Goal: Task Accomplishment & Management: Use online tool/utility

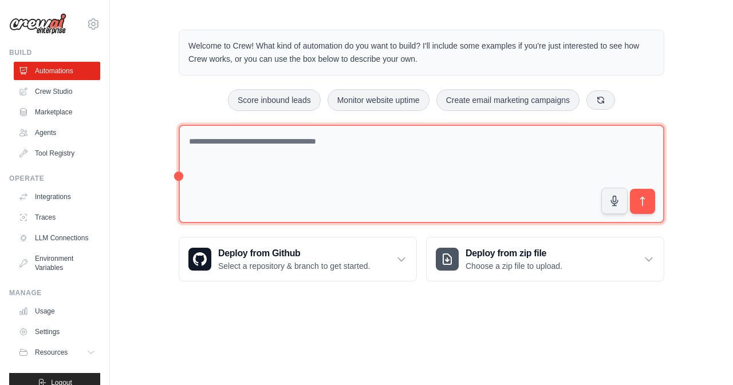
click at [342, 167] on textarea at bounding box center [422, 174] width 486 height 99
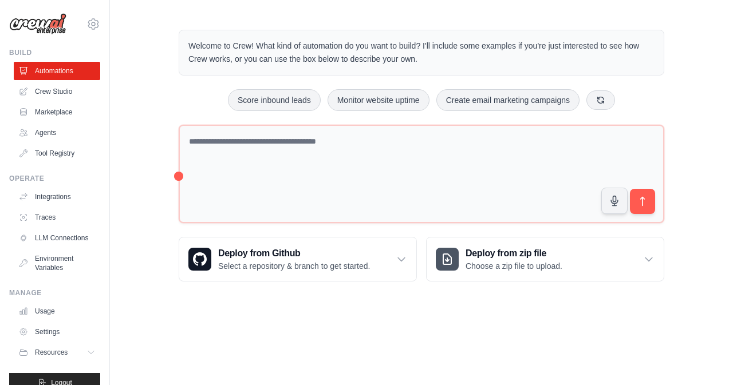
click at [141, 97] on div "Welcome to Crew! What kind of automation do you want to build? I'll include som…" at bounding box center [421, 155] width 623 height 289
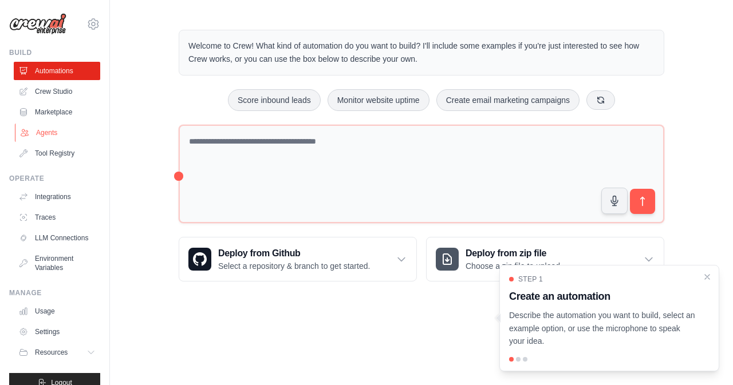
click at [60, 139] on link "Agents" at bounding box center [58, 133] width 86 height 18
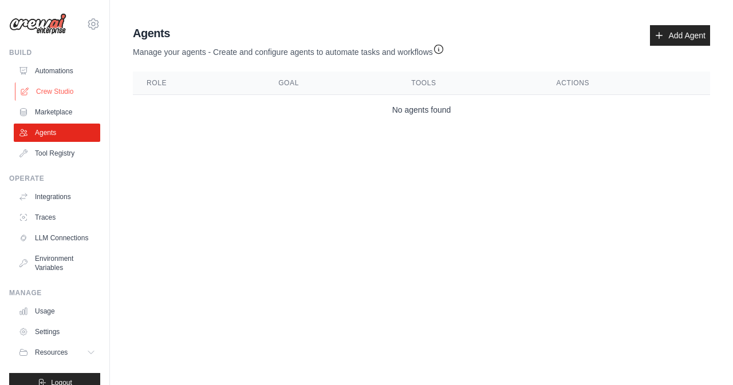
click at [53, 96] on link "Crew Studio" at bounding box center [58, 91] width 86 height 18
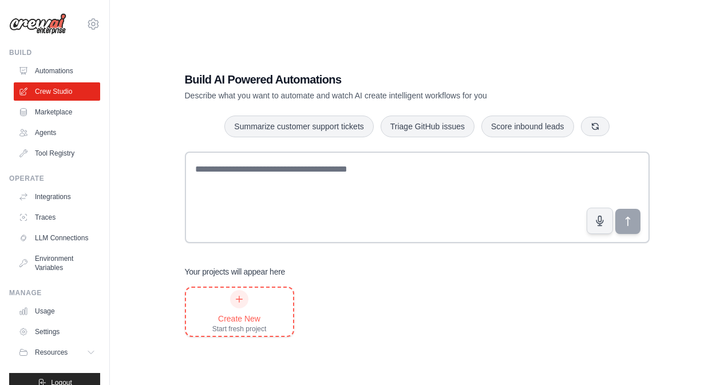
click at [253, 302] on div "Create New Start fresh project" at bounding box center [239, 312] width 54 height 44
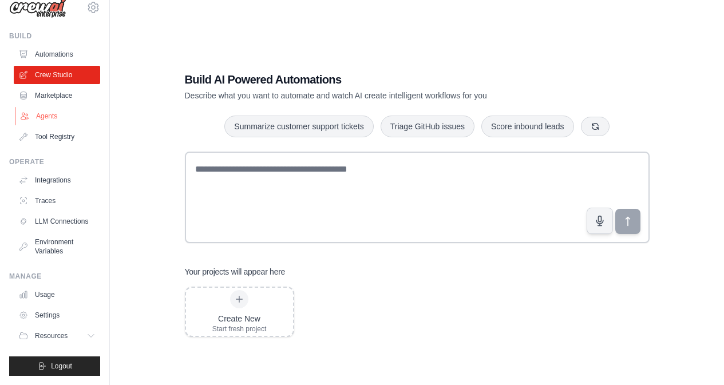
click at [64, 107] on link "Agents" at bounding box center [58, 116] width 86 height 18
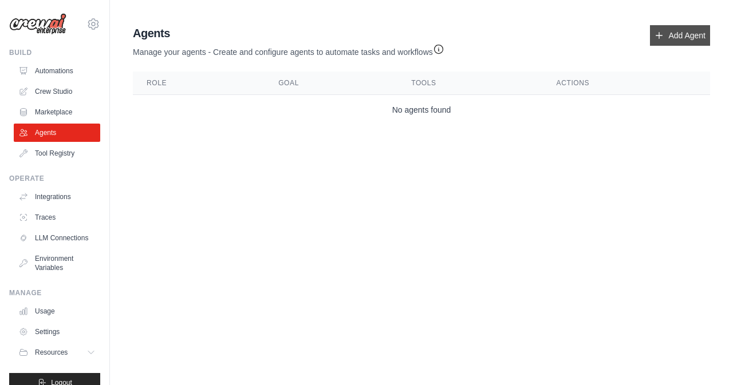
click at [679, 38] on link "Add Agent" at bounding box center [680, 35] width 60 height 21
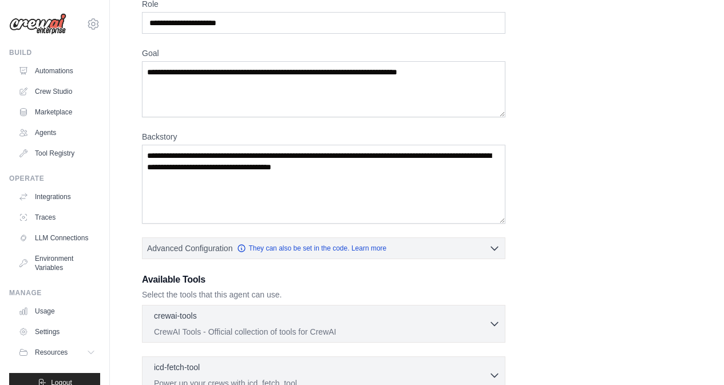
scroll to position [172, 0]
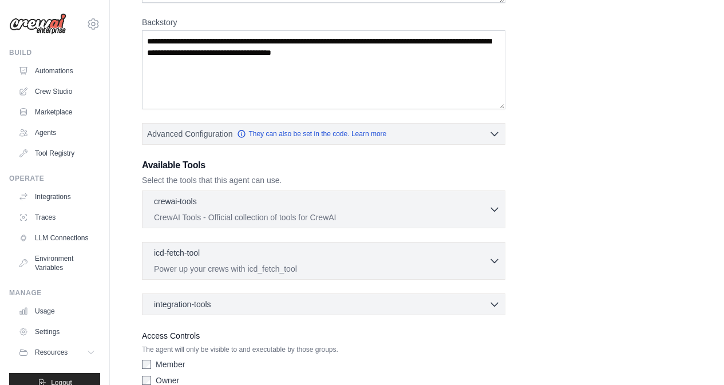
click at [306, 298] on div "integration-tools 0 selected Box Save files to Box Gmail" at bounding box center [324, 305] width 364 height 22
click at [311, 303] on div "integration-tools 0 selected" at bounding box center [327, 303] width 346 height 11
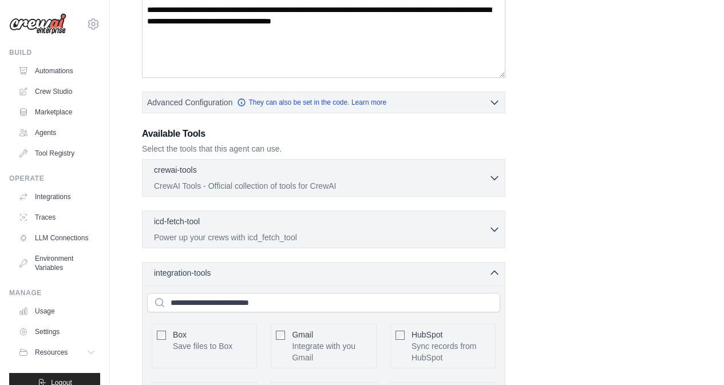
scroll to position [0, 0]
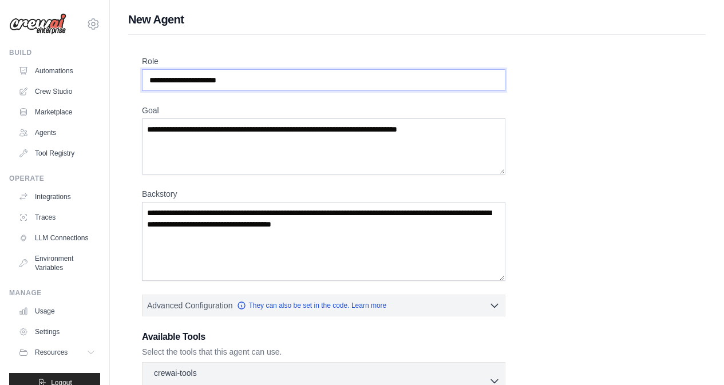
click at [266, 78] on input "Role" at bounding box center [324, 80] width 364 height 22
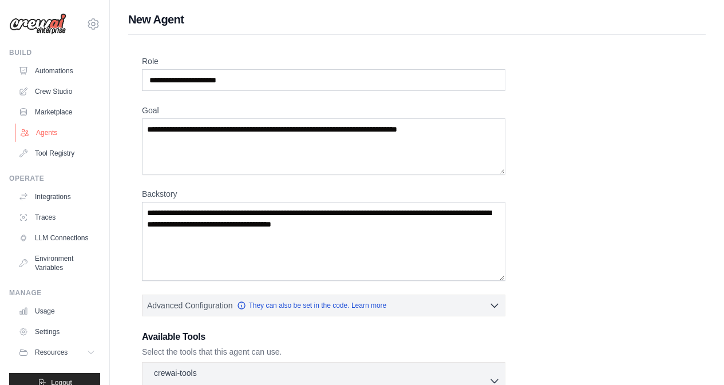
click at [68, 132] on link "Agents" at bounding box center [58, 133] width 86 height 18
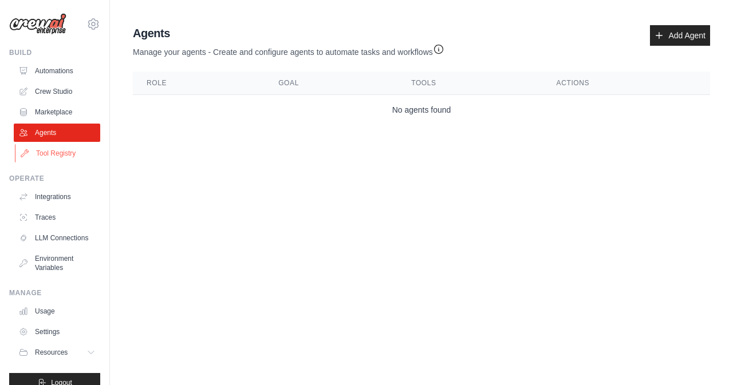
click at [73, 145] on link "Tool Registry" at bounding box center [58, 153] width 86 height 18
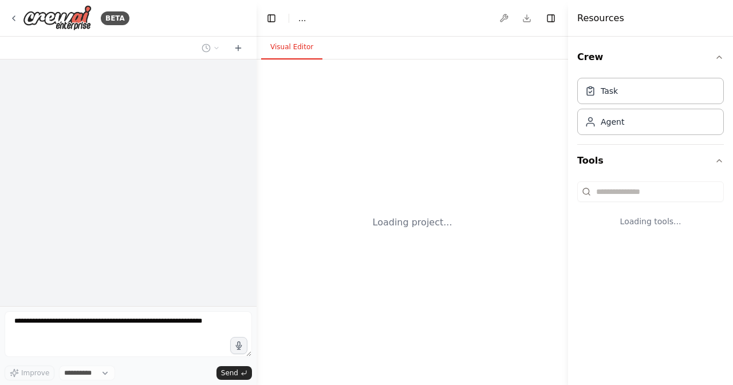
select select "****"
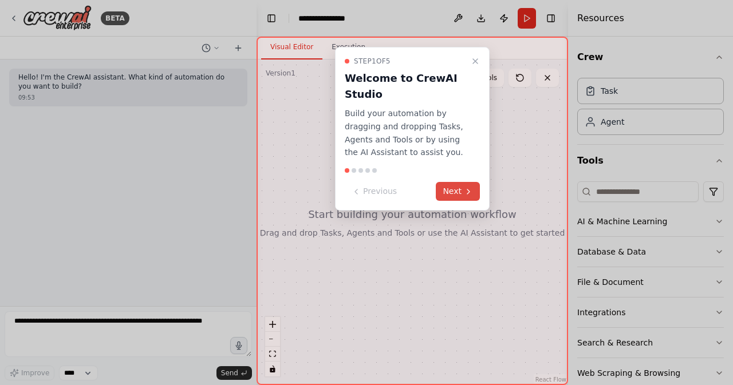
click at [454, 196] on button "Next" at bounding box center [458, 191] width 44 height 19
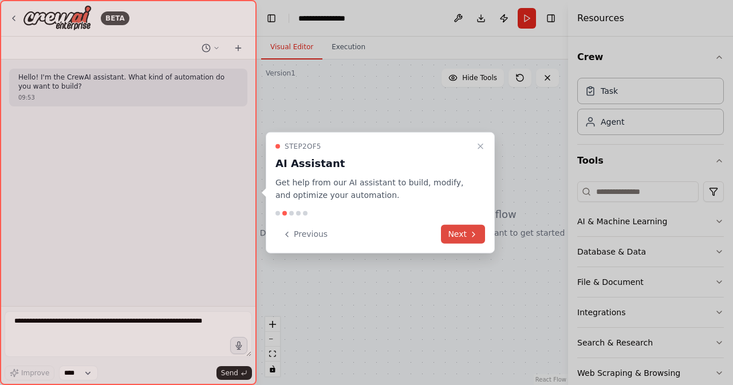
click at [467, 234] on button "Next" at bounding box center [463, 234] width 44 height 19
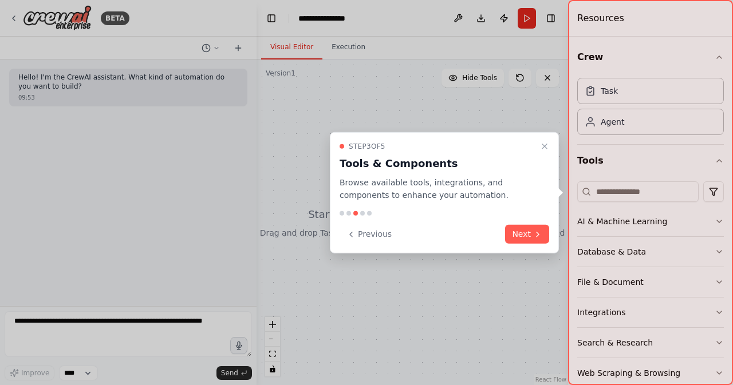
click at [467, 226] on div "Previous Next" at bounding box center [445, 234] width 210 height 19
click at [549, 225] on div "Previous Next" at bounding box center [445, 234] width 210 height 19
click at [534, 234] on icon at bounding box center [537, 234] width 9 height 9
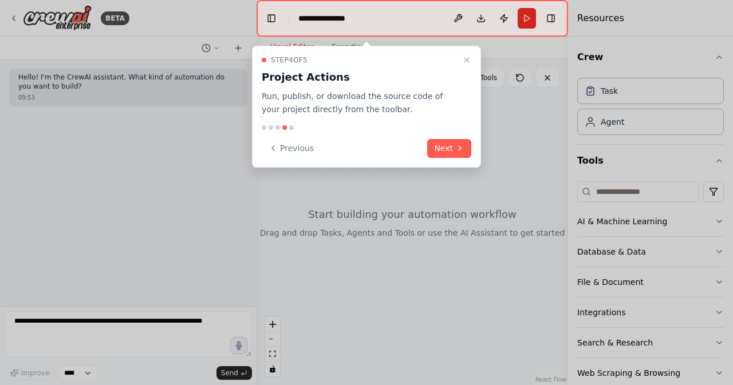
click at [451, 131] on div "Step 4 of 5 Project Actions Run, publish, or download the source code of your p…" at bounding box center [366, 107] width 229 height 122
click at [462, 142] on button "Next" at bounding box center [449, 148] width 44 height 19
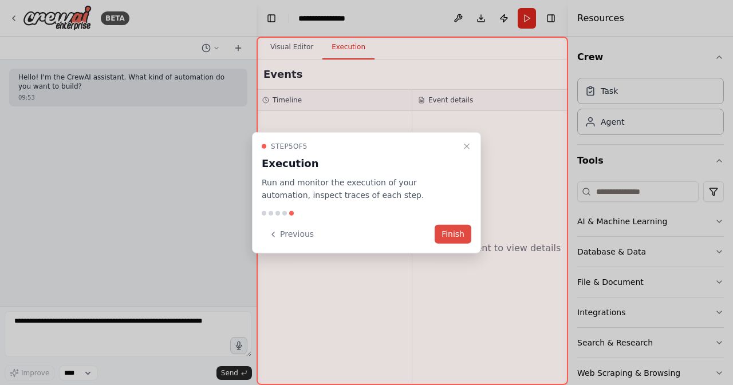
click at [456, 235] on button "Finish" at bounding box center [453, 234] width 37 height 19
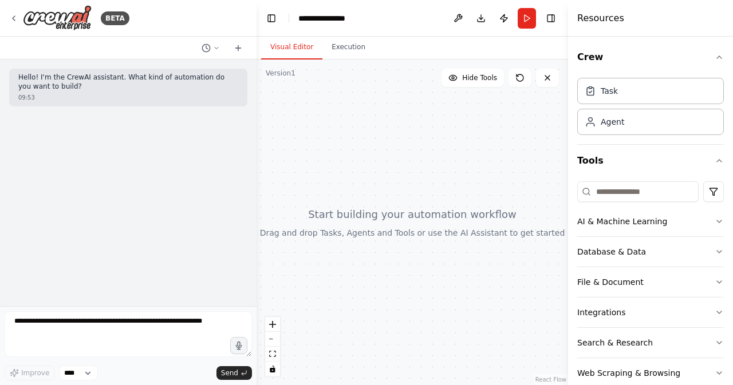
drag, startPoint x: 426, startPoint y: 132, endPoint x: 425, endPoint y: 177, distance: 44.7
click at [425, 177] on div at bounding box center [412, 223] width 311 height 326
drag, startPoint x: 388, startPoint y: 234, endPoint x: 397, endPoint y: 194, distance: 40.4
click at [397, 194] on div at bounding box center [412, 223] width 311 height 326
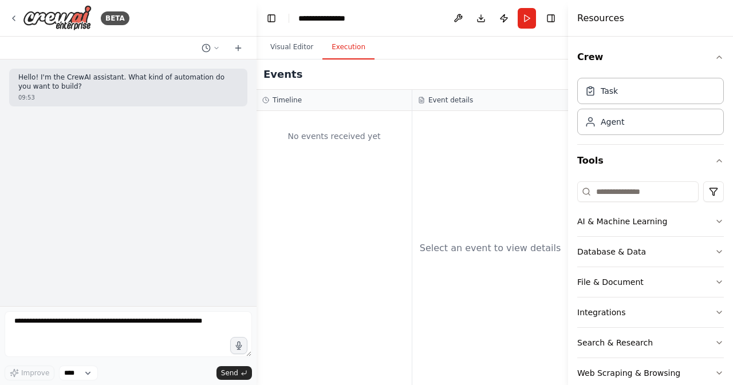
click at [333, 42] on button "Execution" at bounding box center [348, 48] width 52 height 24
click at [293, 50] on button "Visual Editor" at bounding box center [291, 48] width 61 height 24
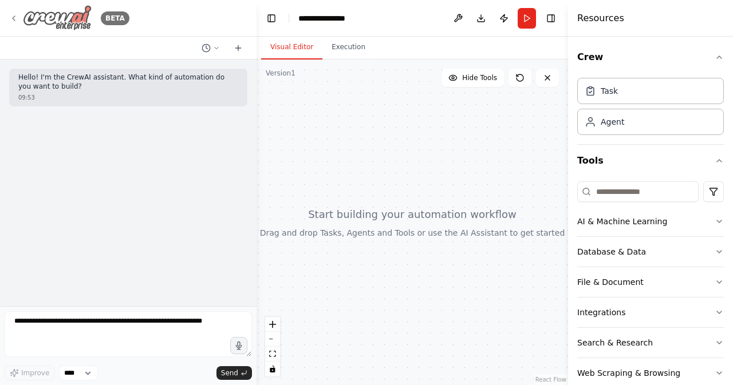
click at [86, 9] on img at bounding box center [57, 18] width 69 height 26
